Goal: Task Accomplishment & Management: Manage account settings

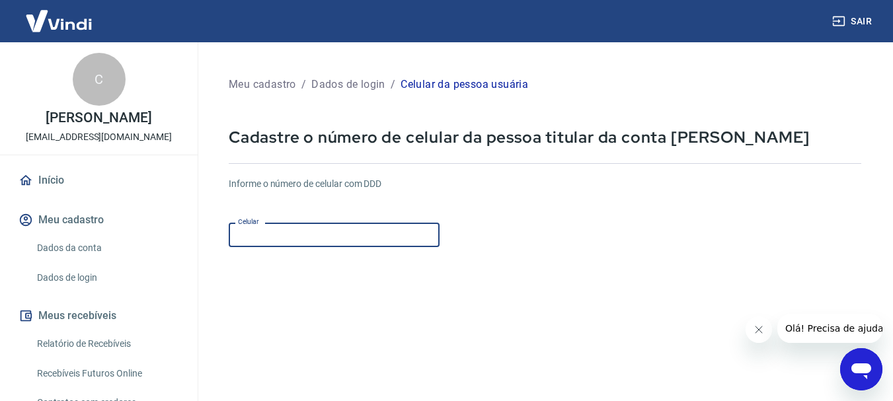
click at [356, 233] on input "Celular" at bounding box center [334, 235] width 211 height 24
click at [258, 245] on input "Celular" at bounding box center [334, 235] width 211 height 24
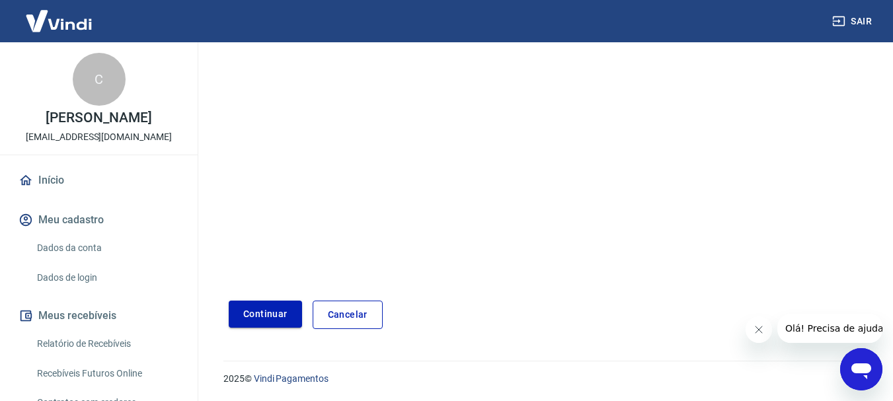
scroll to position [225, 0]
click at [251, 313] on button "Continuar" at bounding box center [265, 313] width 73 height 27
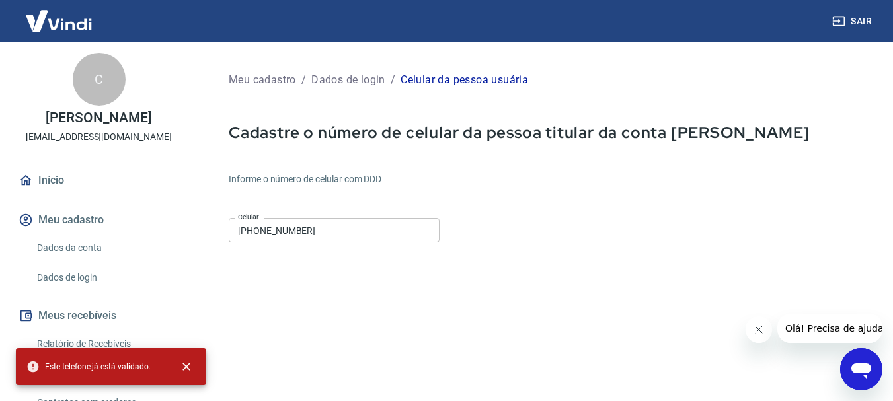
scroll to position [0, 0]
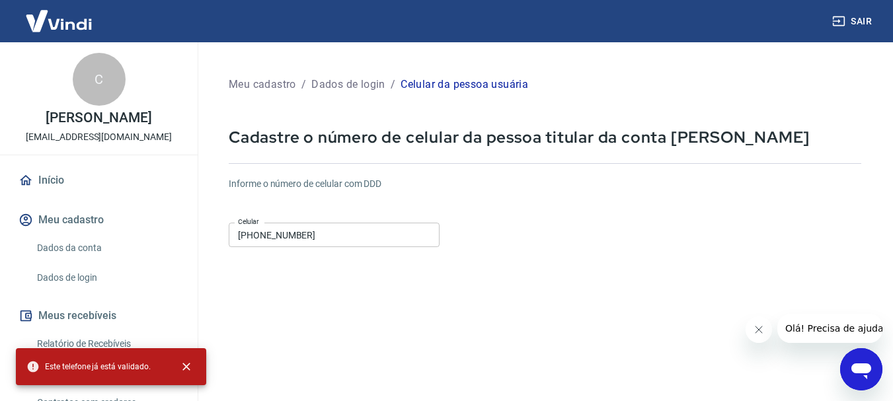
click at [358, 244] on input "(51) 99226-6079" at bounding box center [334, 235] width 211 height 24
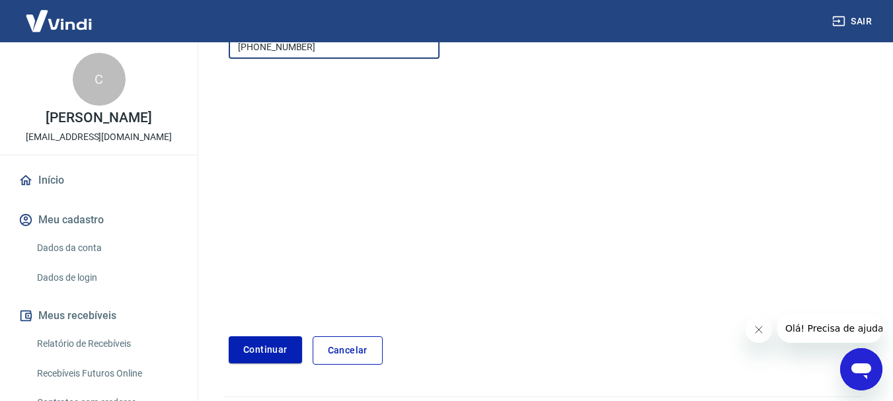
scroll to position [225, 0]
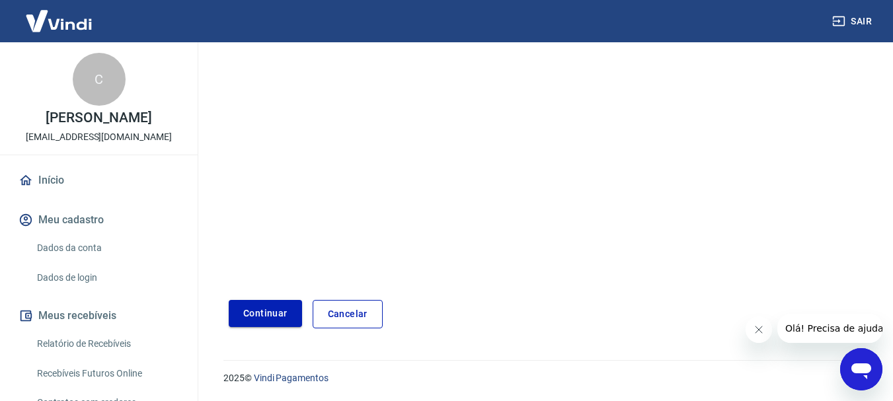
type input "(51) 99229-0632"
click at [268, 317] on button "Continuar" at bounding box center [265, 313] width 73 height 27
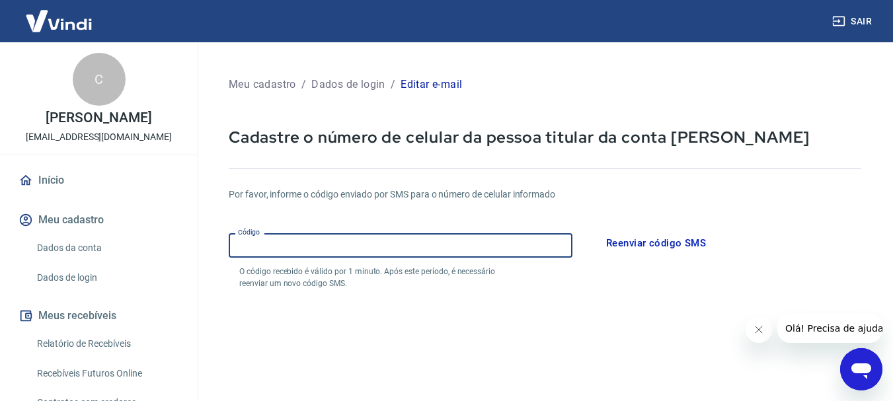
click at [394, 247] on input "Código" at bounding box center [401, 245] width 344 height 24
click at [247, 237] on label "Código" at bounding box center [249, 232] width 22 height 10
click at [247, 237] on input "Código" at bounding box center [401, 245] width 344 height 24
drag, startPoint x: 255, startPoint y: 250, endPoint x: 274, endPoint y: 248, distance: 19.3
click at [270, 246] on input "Código" at bounding box center [401, 245] width 344 height 24
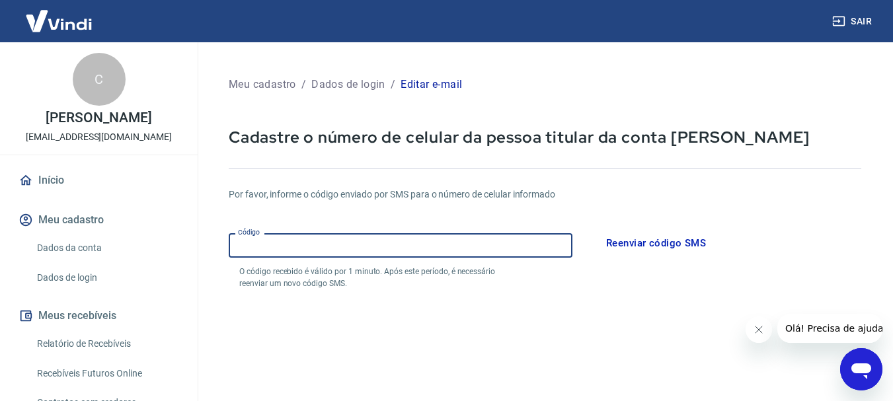
click at [274, 253] on input "Código" at bounding box center [401, 245] width 344 height 24
click at [290, 240] on input "Código" at bounding box center [401, 245] width 344 height 24
click at [325, 247] on input "Código" at bounding box center [401, 245] width 344 height 24
click at [324, 240] on input "Código" at bounding box center [401, 245] width 344 height 24
click at [324, 241] on input "Código" at bounding box center [401, 245] width 344 height 24
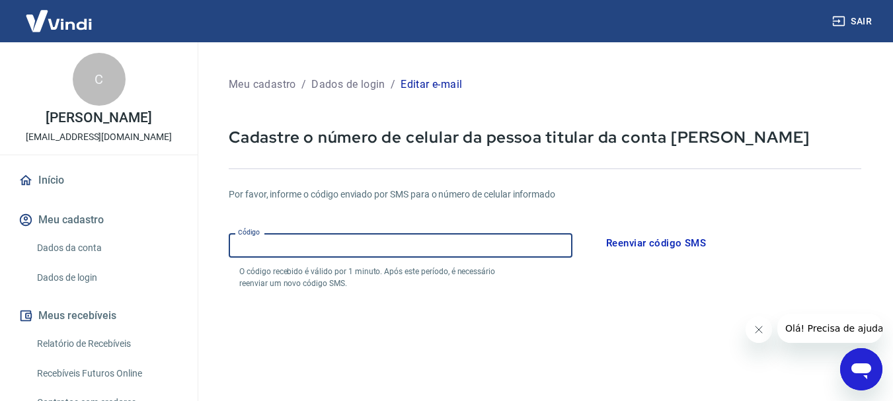
click at [319, 255] on input "Código" at bounding box center [401, 245] width 344 height 24
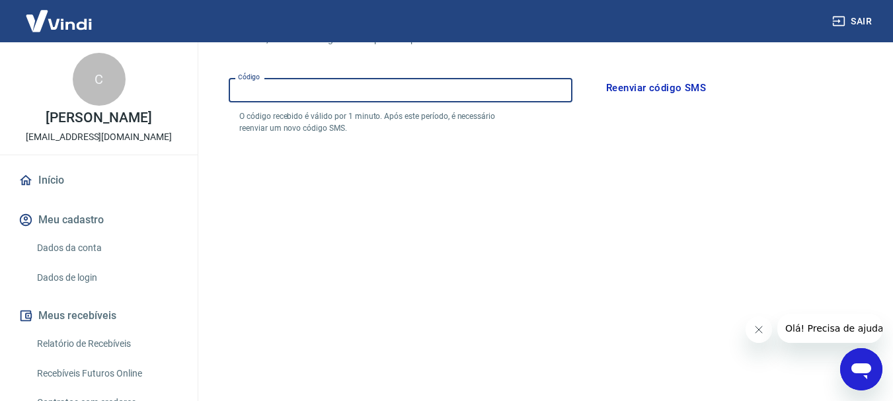
scroll to position [55, 0]
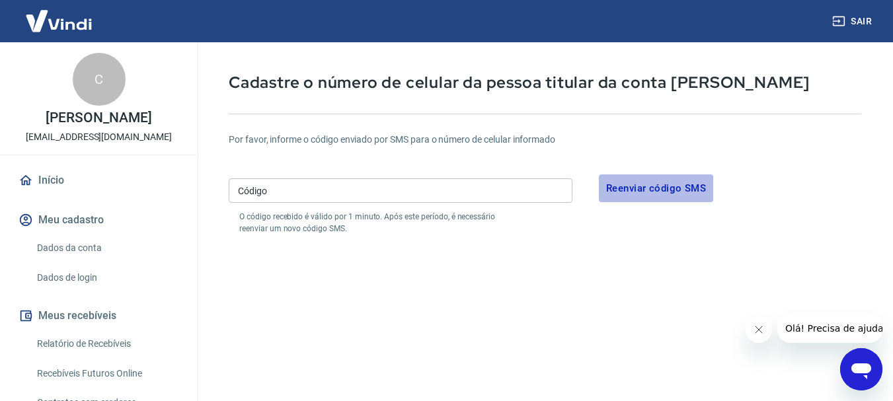
click at [650, 191] on button "Reenviar código SMS" at bounding box center [656, 189] width 114 height 28
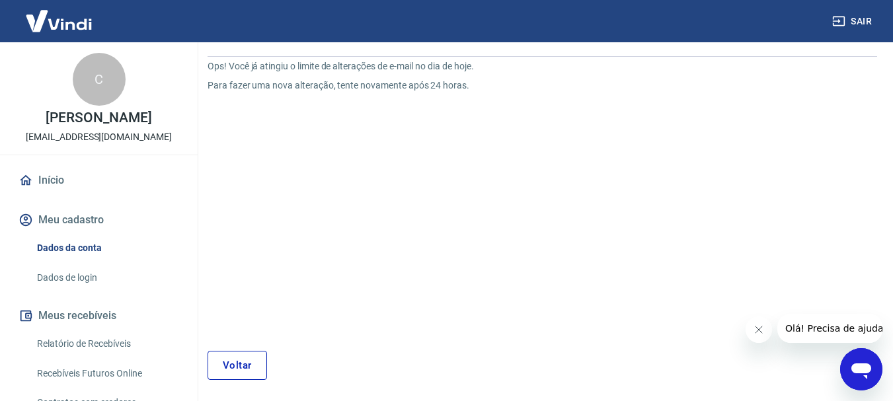
scroll to position [159, 0]
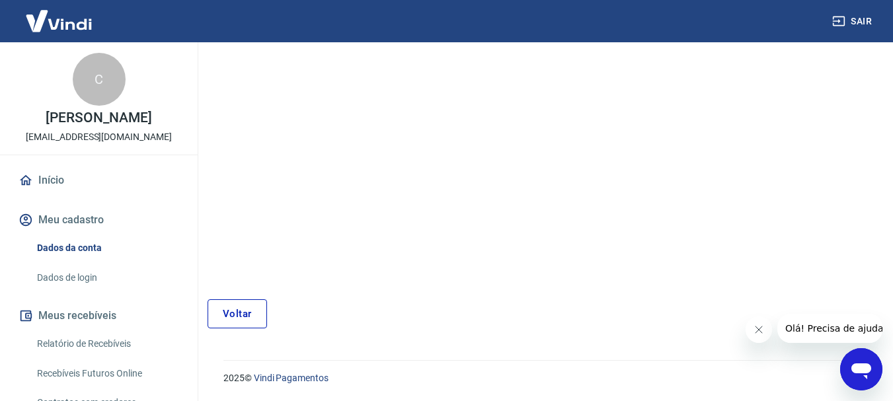
click at [239, 309] on link "Voltar" at bounding box center [237, 313] width 59 height 29
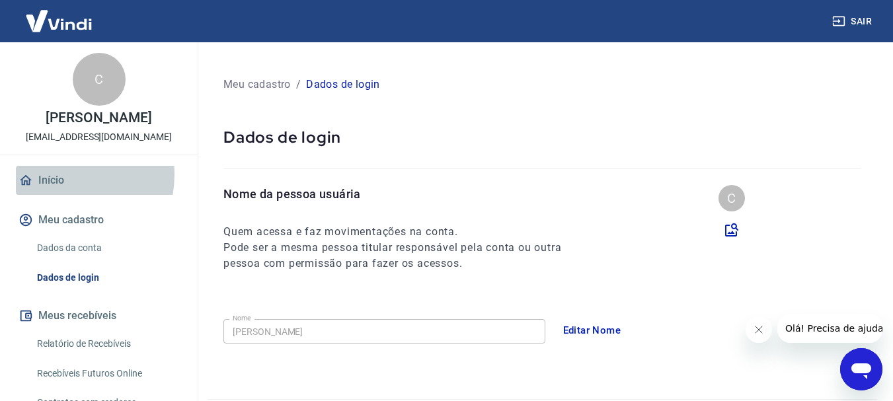
click at [54, 175] on link "Início" at bounding box center [99, 180] width 166 height 29
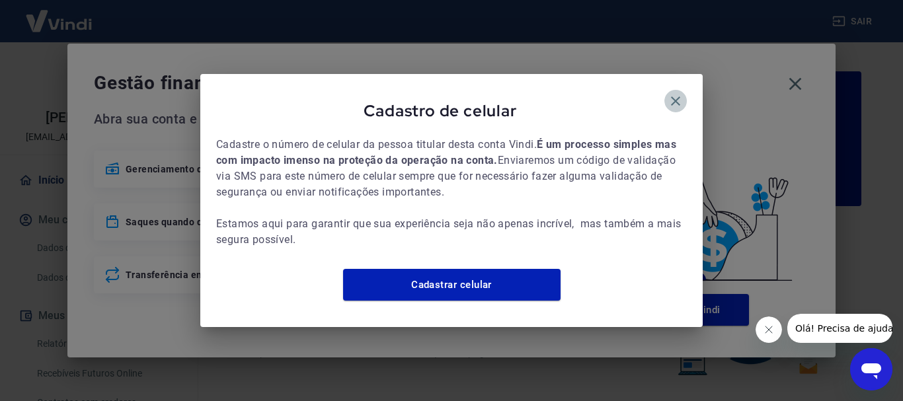
click at [671, 93] on icon "button" at bounding box center [676, 101] width 16 height 16
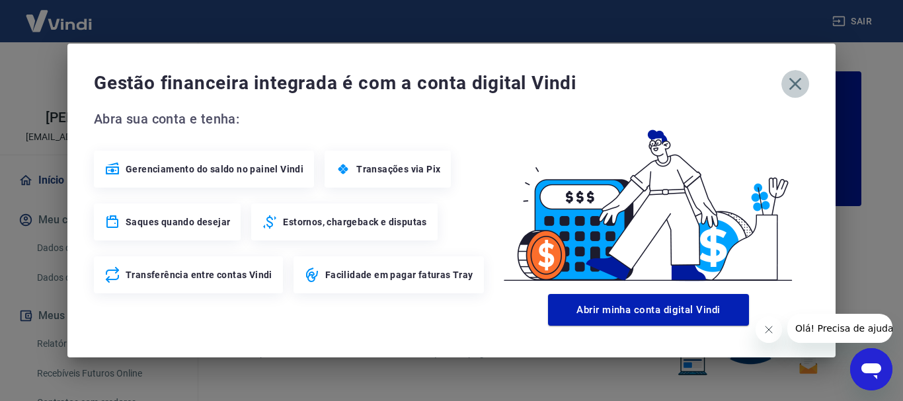
click at [799, 85] on icon "button" at bounding box center [795, 83] width 21 height 21
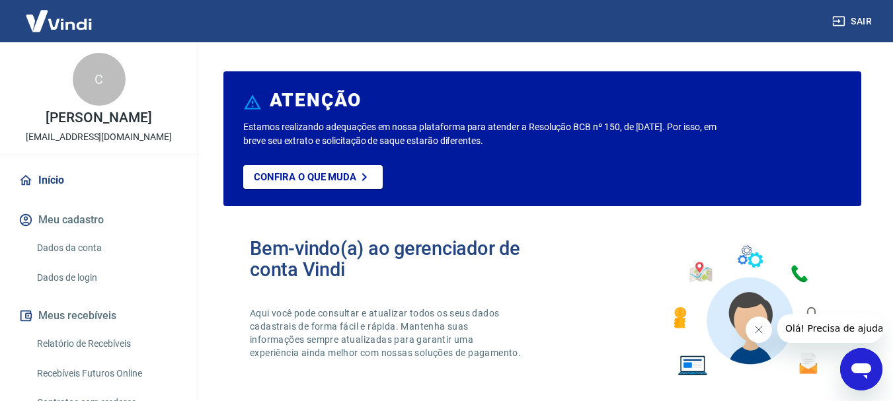
click at [91, 78] on div "C" at bounding box center [99, 79] width 53 height 53
click at [69, 348] on link "Relatório de Recebíveis" at bounding box center [107, 344] width 150 height 27
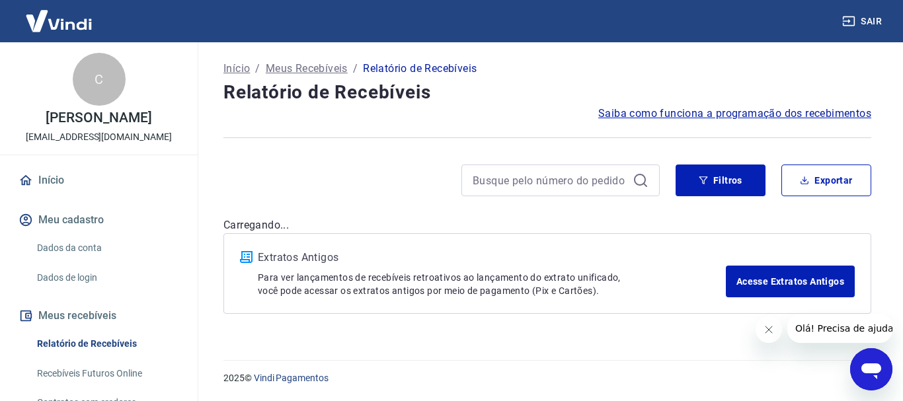
click at [40, 164] on div "C Claudinei Menegotto contato@hotsexshop.com.br Início Meu cadastro Dados da co…" at bounding box center [99, 283] width 198 height 483
click at [54, 178] on link "Início" at bounding box center [99, 180] width 166 height 29
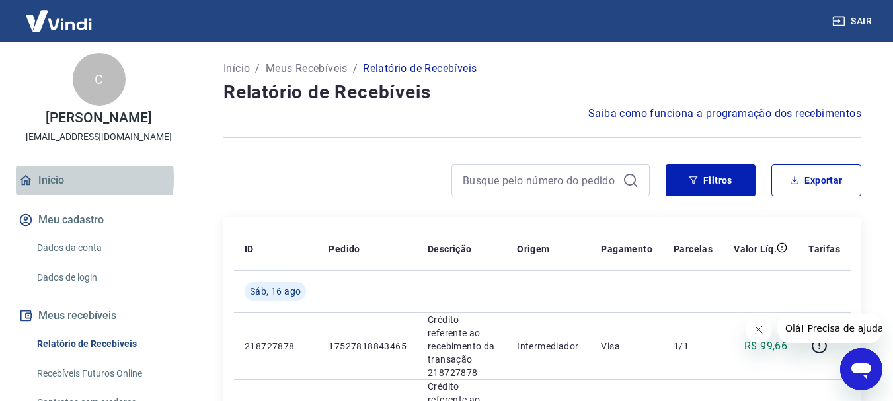
click at [43, 178] on link "Início" at bounding box center [99, 180] width 166 height 29
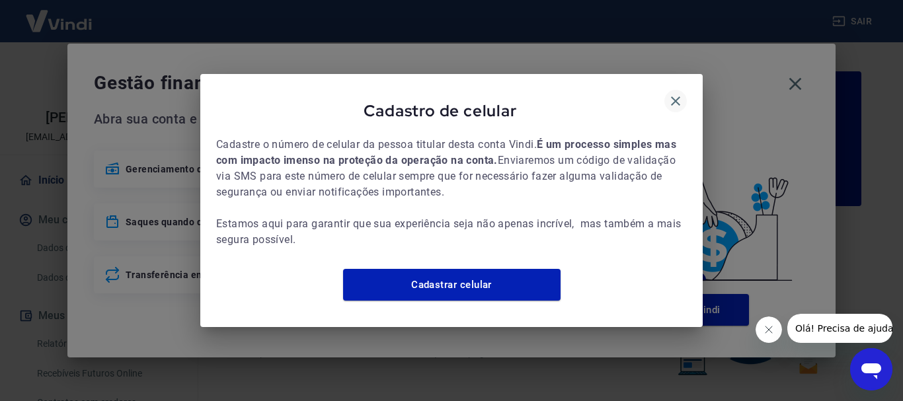
click at [678, 97] on icon "button" at bounding box center [675, 101] width 9 height 9
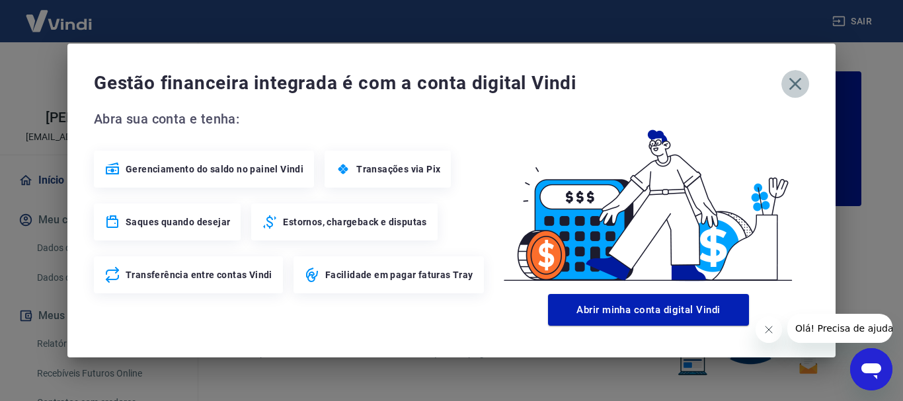
click at [804, 85] on icon "button" at bounding box center [795, 83] width 21 height 21
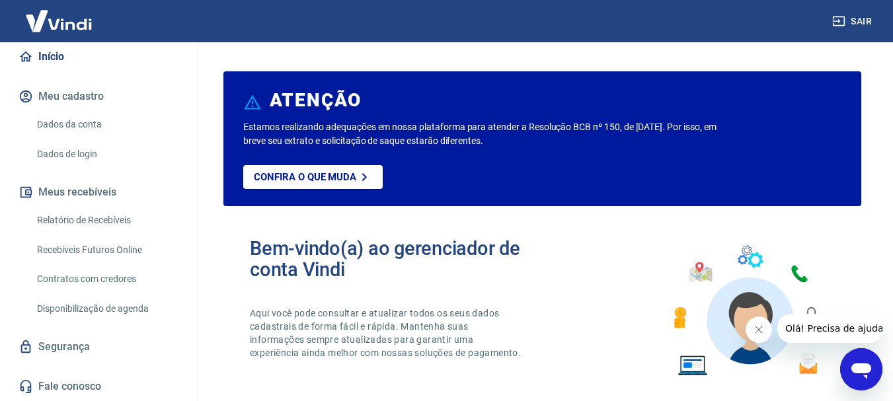
click at [67, 15] on img at bounding box center [59, 21] width 86 height 40
